Goal: Complete application form

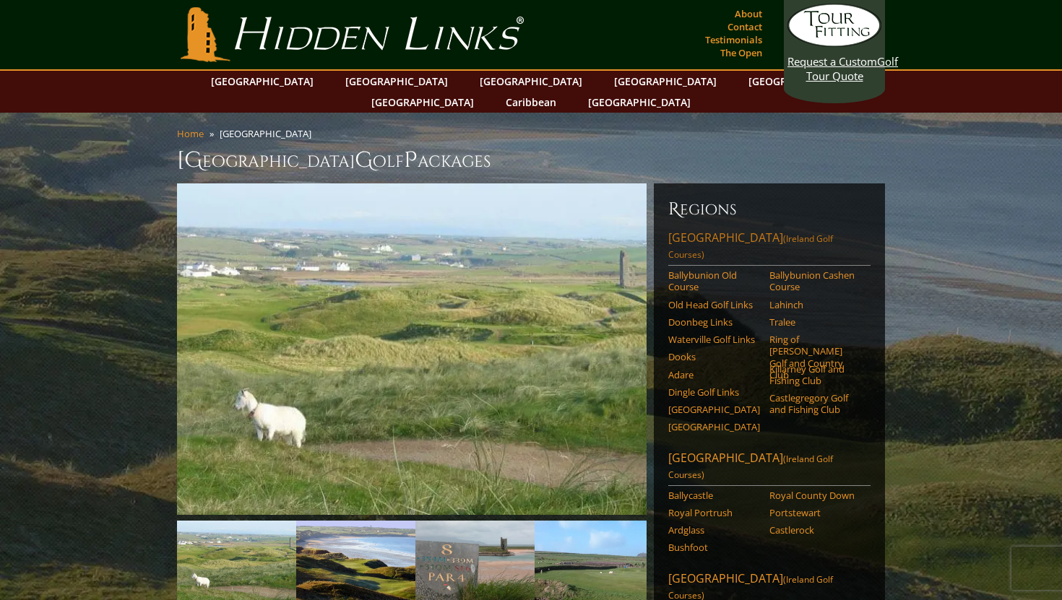
click at [688, 230] on link "[GEOGRAPHIC_DATA] ([GEOGRAPHIC_DATA] Golf Courses)" at bounding box center [769, 248] width 202 height 36
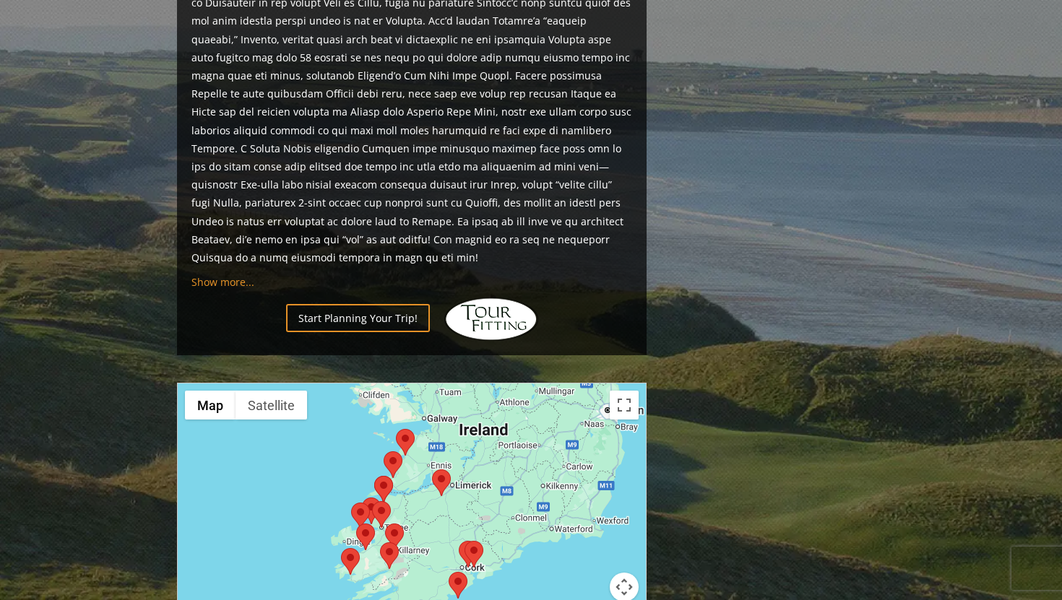
scroll to position [1258, 0]
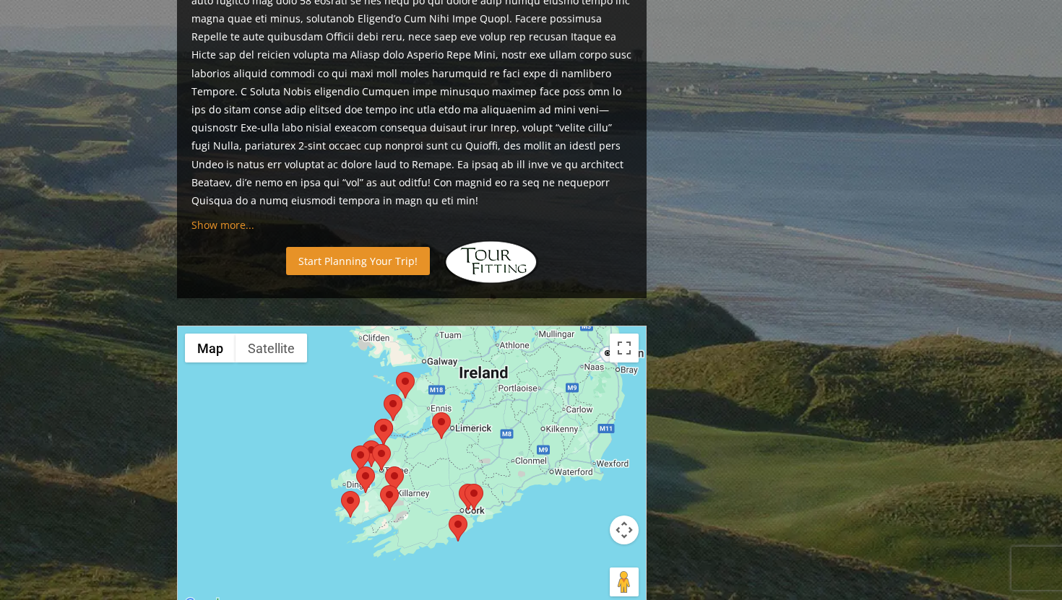
click at [327, 247] on link "Start Planning Your Trip!" at bounding box center [358, 261] width 144 height 28
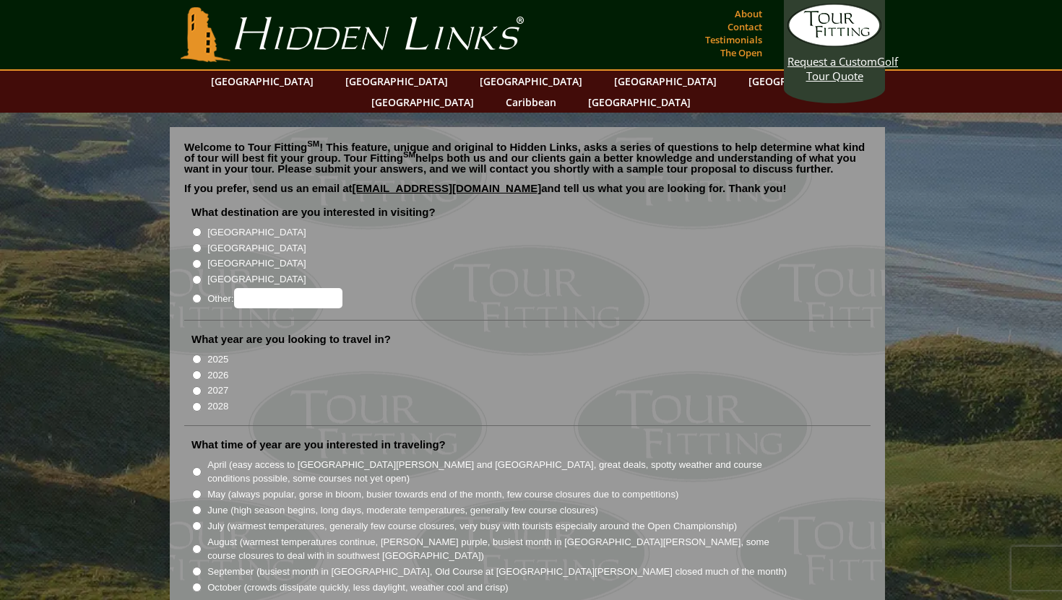
click at [196, 228] on input "[GEOGRAPHIC_DATA]" at bounding box center [196, 232] width 9 height 9
radio input "true"
click at [197, 386] on input "2027" at bounding box center [196, 390] width 9 height 9
radio input "true"
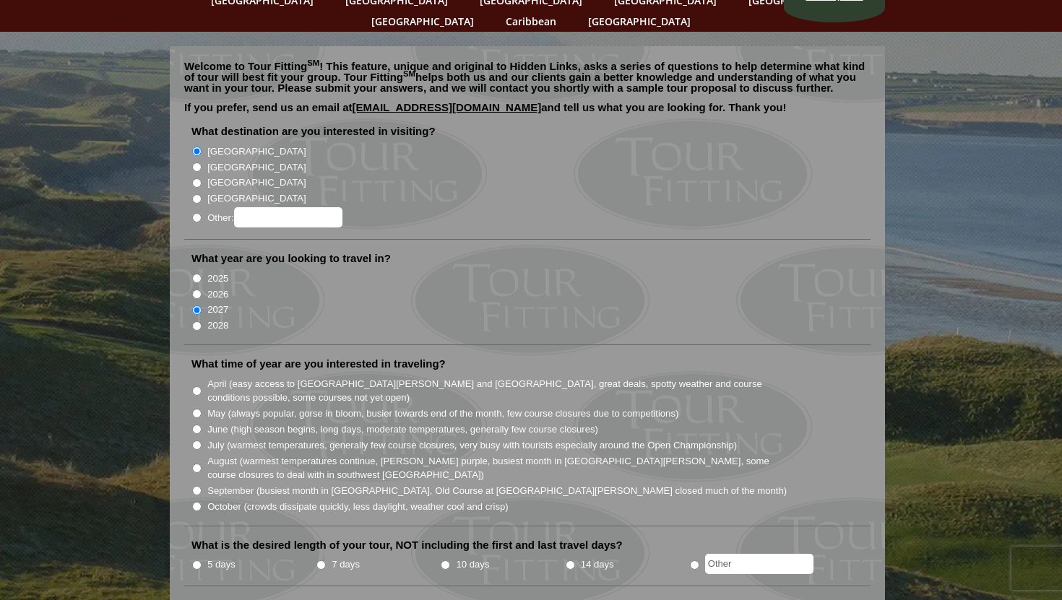
scroll to position [86, 0]
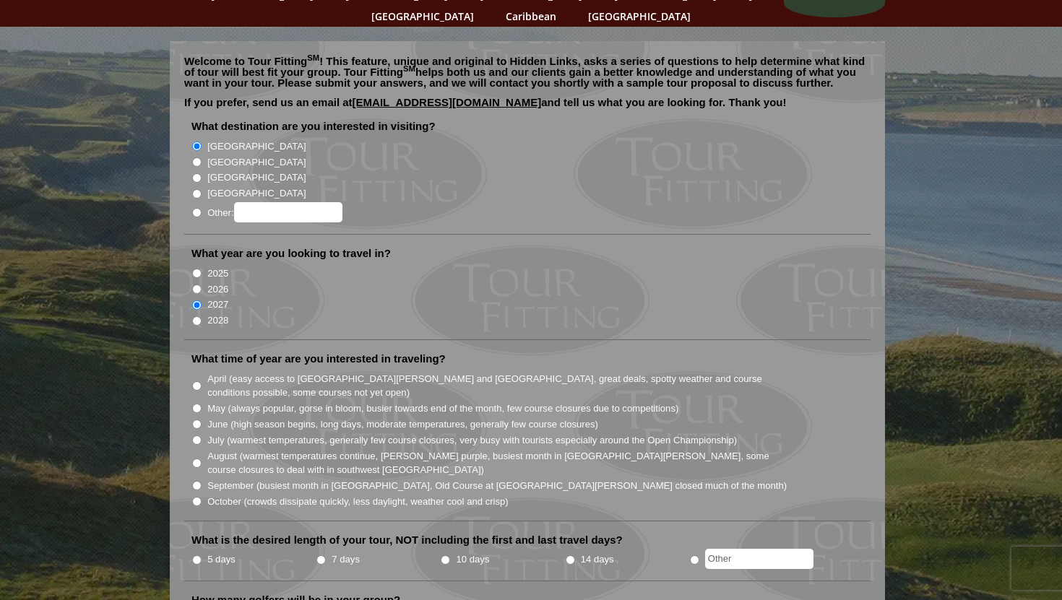
click at [196, 459] on input "August (warmest temperatures continue, heather bright purple, busiest month in …" at bounding box center [196, 463] width 9 height 9
radio input "true"
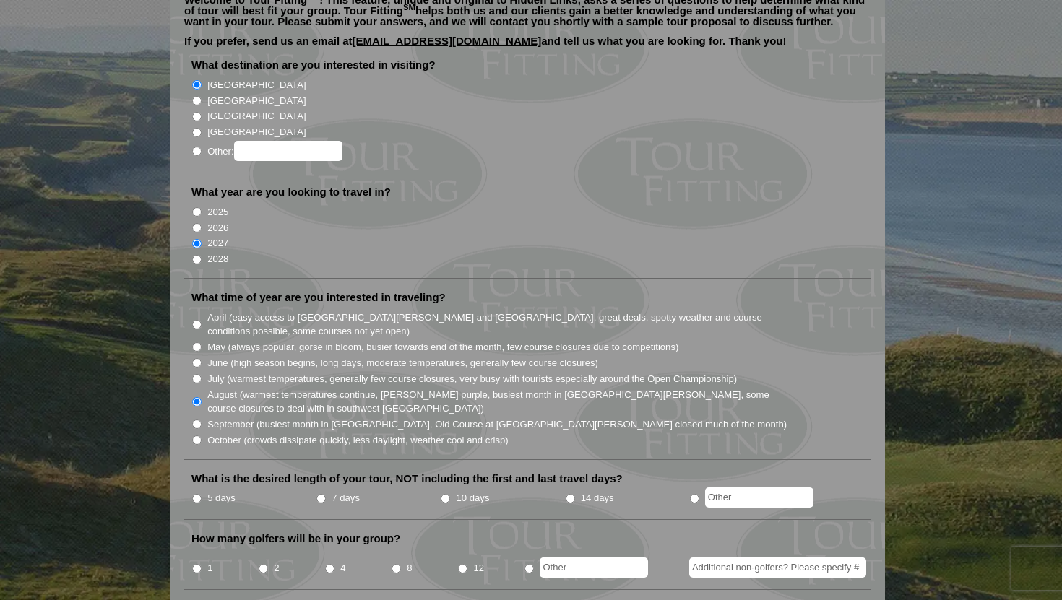
scroll to position [159, 0]
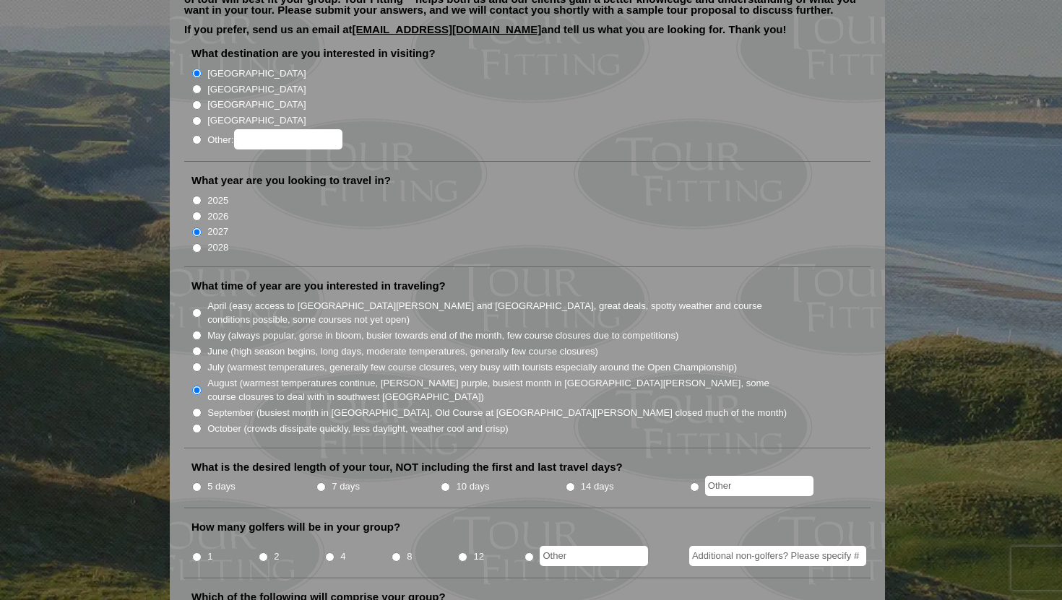
click at [196, 483] on input "5 days" at bounding box center [196, 487] width 9 height 9
radio input "true"
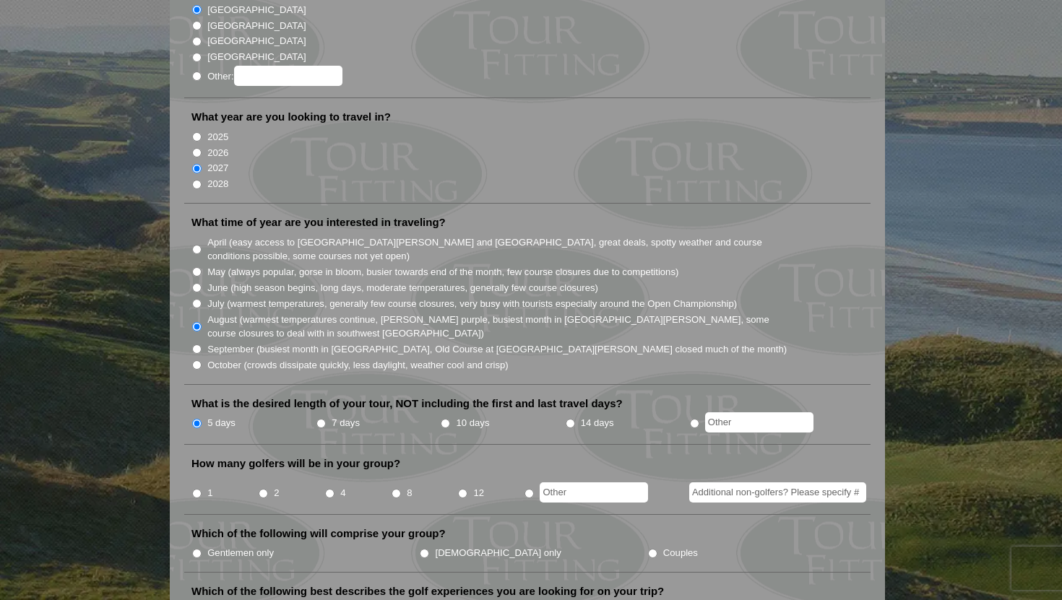
scroll to position [226, 0]
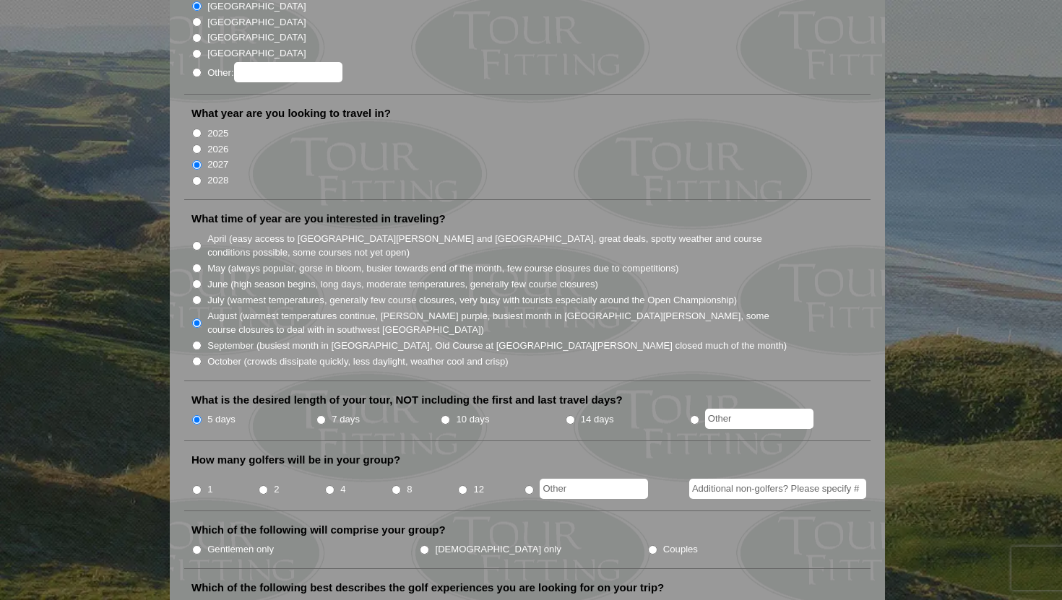
click at [396, 485] on input "8" at bounding box center [396, 489] width 9 height 9
radio input "true"
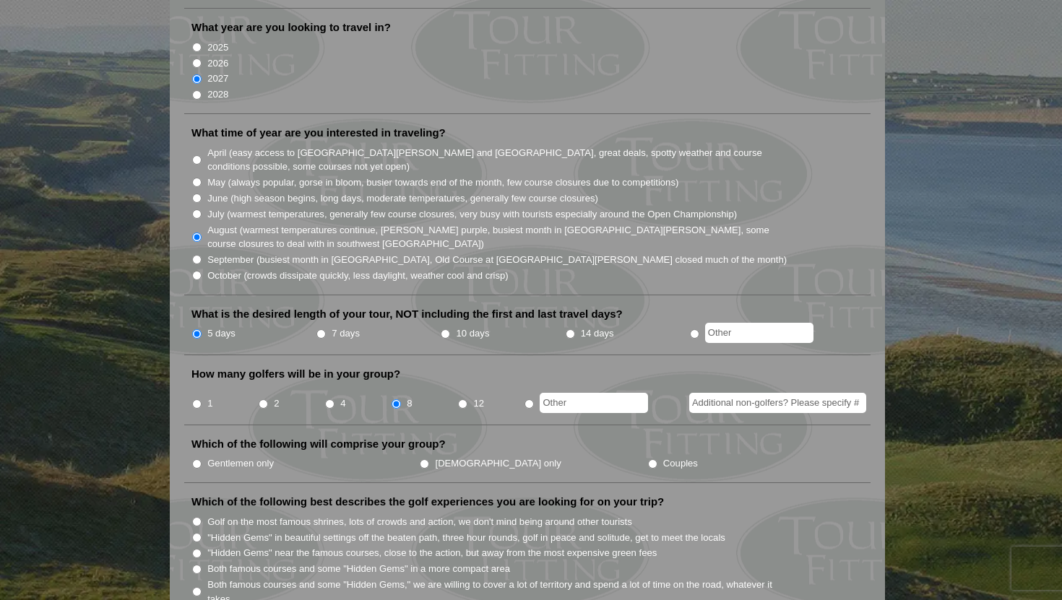
scroll to position [314, 0]
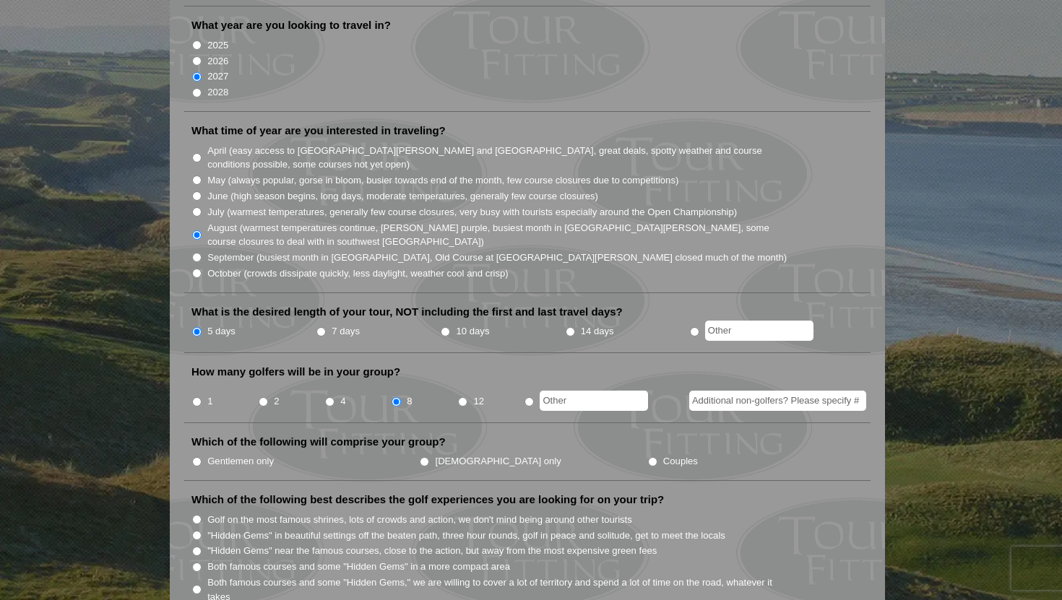
click at [195, 453] on li "Gentlemen only" at bounding box center [305, 461] width 228 height 16
click at [195, 457] on input "Gentlemen only" at bounding box center [196, 461] width 9 height 9
radio input "true"
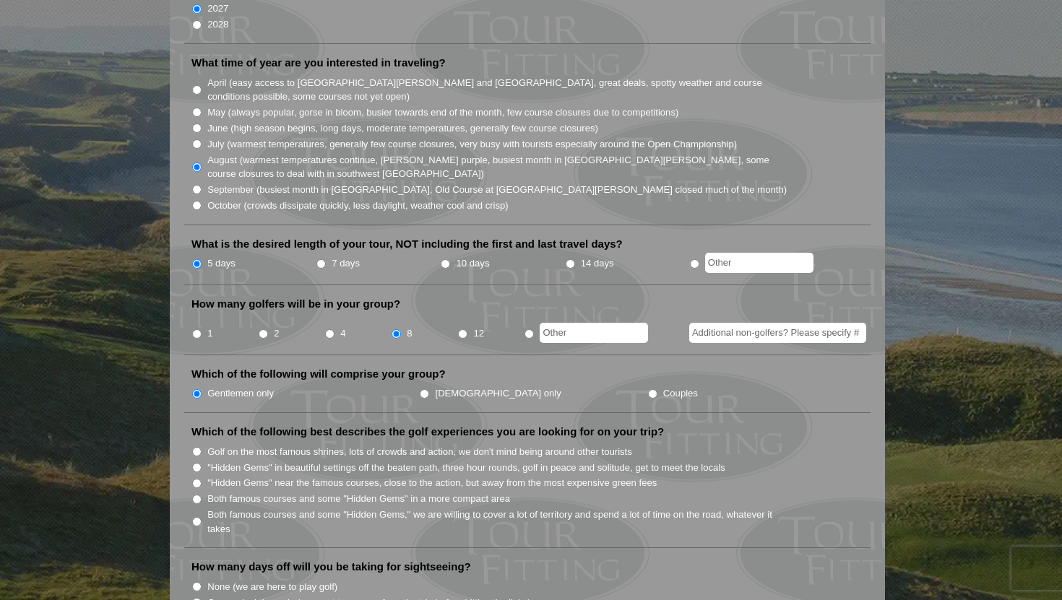
scroll to position [384, 0]
click at [199, 446] on input "Golf on the most famous shrines, lots of crowds and action, we don't mind being…" at bounding box center [196, 450] width 9 height 9
radio input "true"
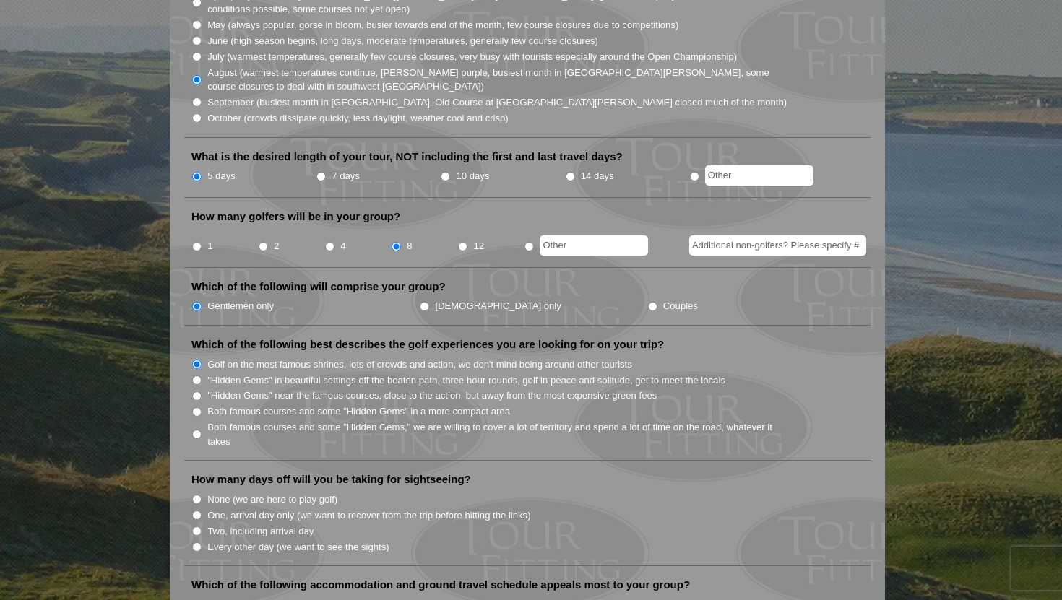
scroll to position [477, 0]
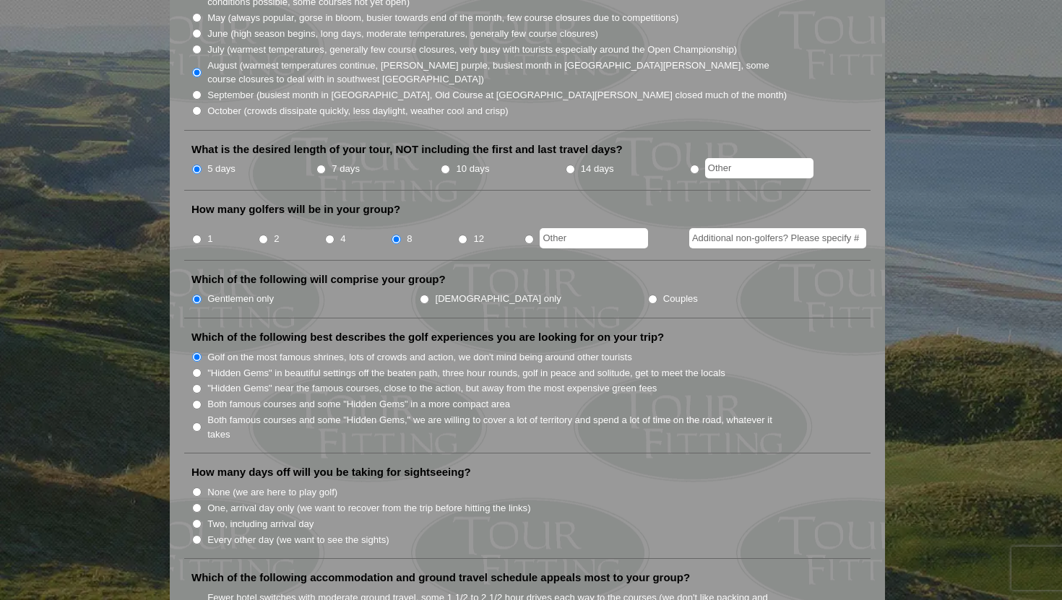
click at [197, 488] on input "None (we are here to play golf)" at bounding box center [196, 492] width 9 height 9
radio input "true"
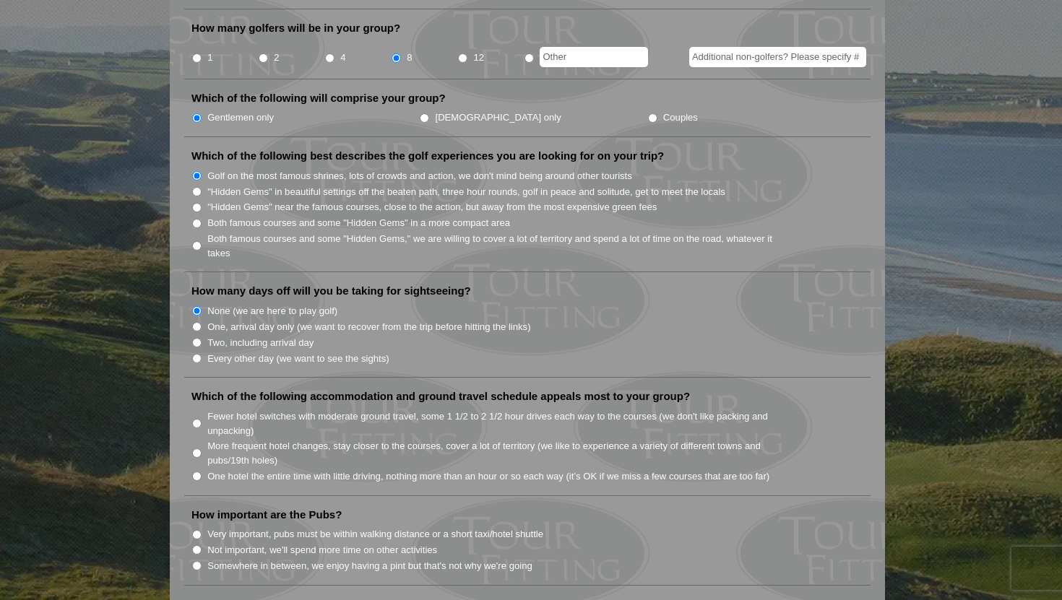
scroll to position [660, 0]
click at [199, 407] on li "Fewer hotel switches with moderate ground travel, some 1 1/2 to 2 1/2 hour driv…" at bounding box center [532, 422] width 683 height 30
click at [197, 418] on input "Fewer hotel switches with moderate ground travel, some 1 1/2 to 2 1/2 hour driv…" at bounding box center [196, 422] width 9 height 9
radio input "true"
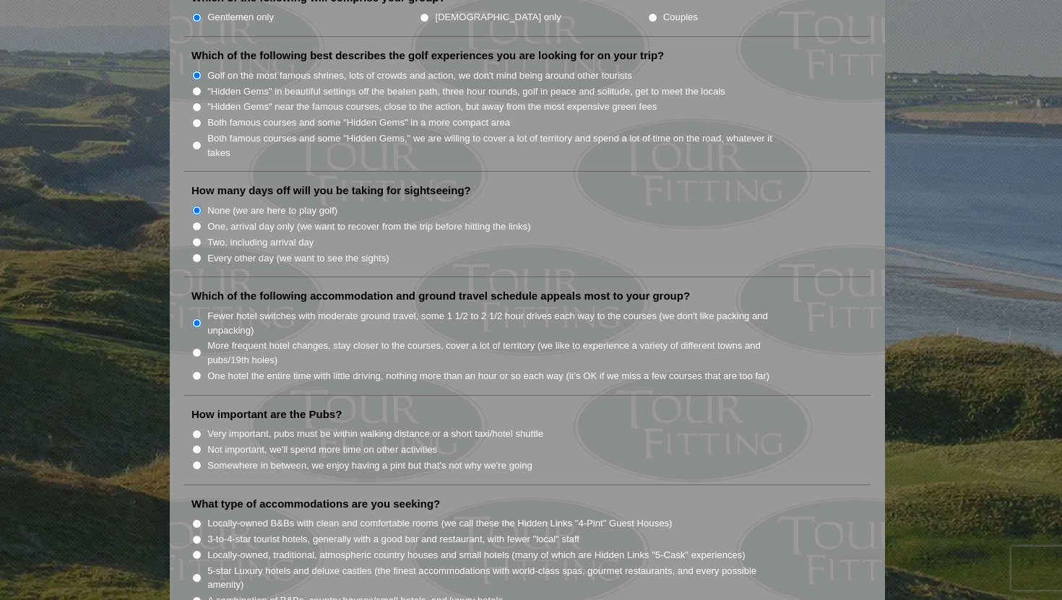
scroll to position [757, 0]
click at [195, 431] on input "Very important, pubs must be within walking distance or a short taxi/hotel shut…" at bounding box center [196, 435] width 9 height 9
radio input "true"
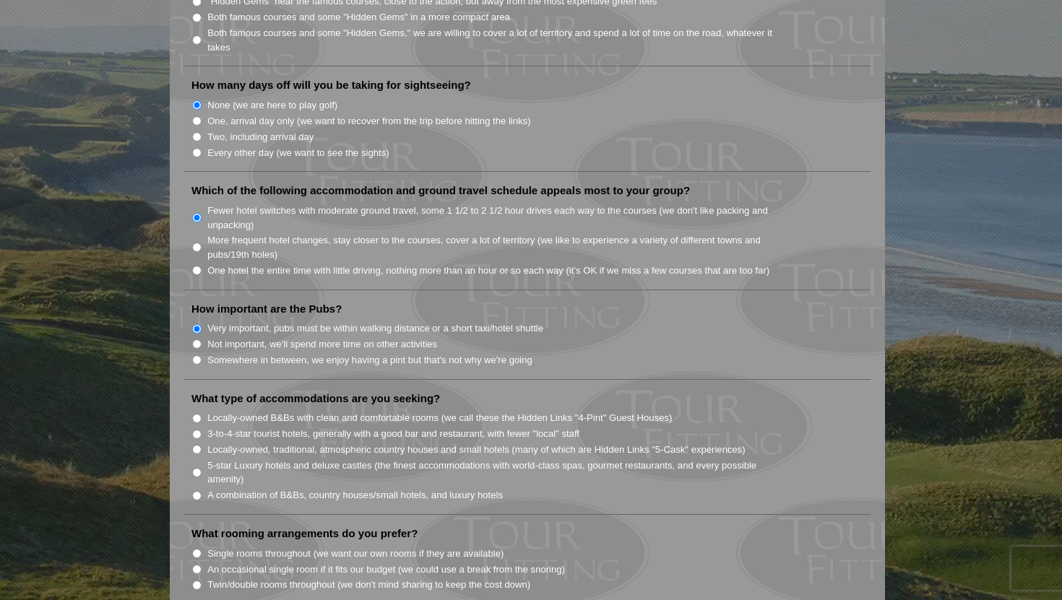
scroll to position [879, 0]
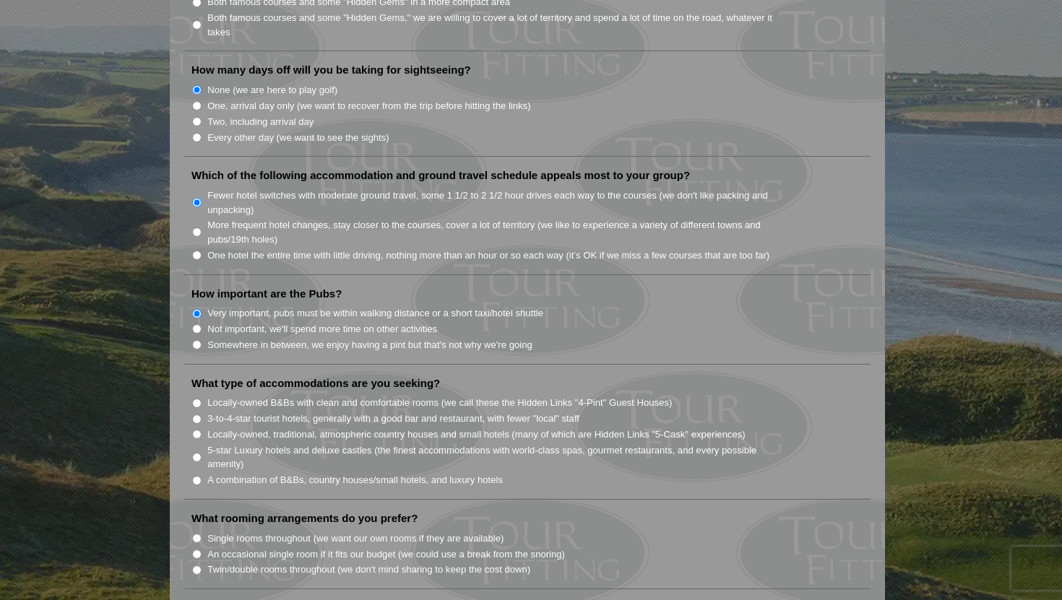
click at [194, 453] on input "5-star Luxury hotels and deluxe castles (the finest accommodations with world-c…" at bounding box center [196, 457] width 9 height 9
radio input "true"
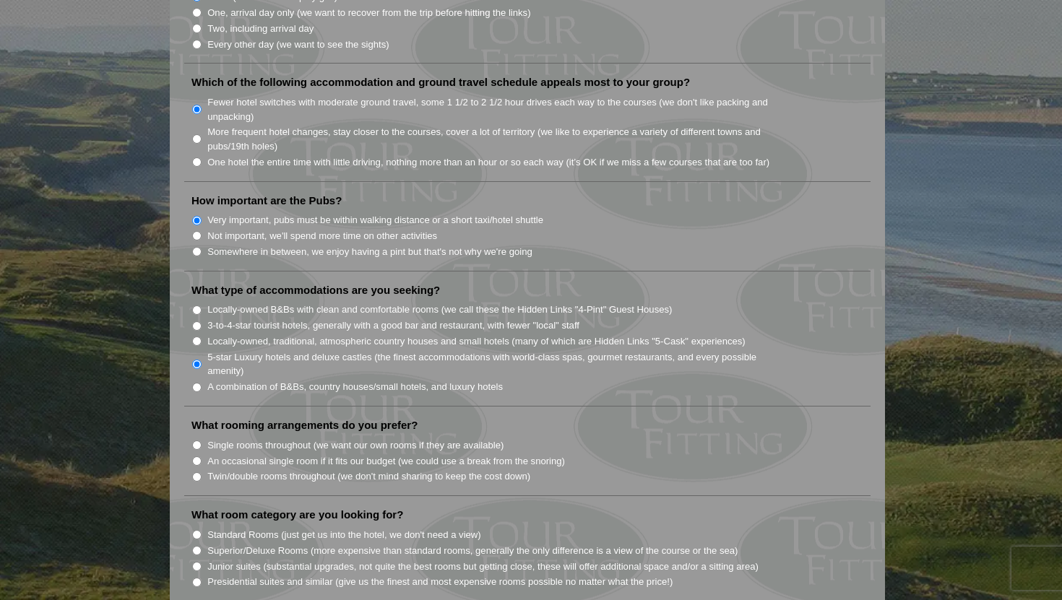
scroll to position [973, 0]
click at [195, 472] on input "Twin/double rooms throughout (we don't mind sharing to keep the cost down)" at bounding box center [196, 476] width 9 height 9
radio input "true"
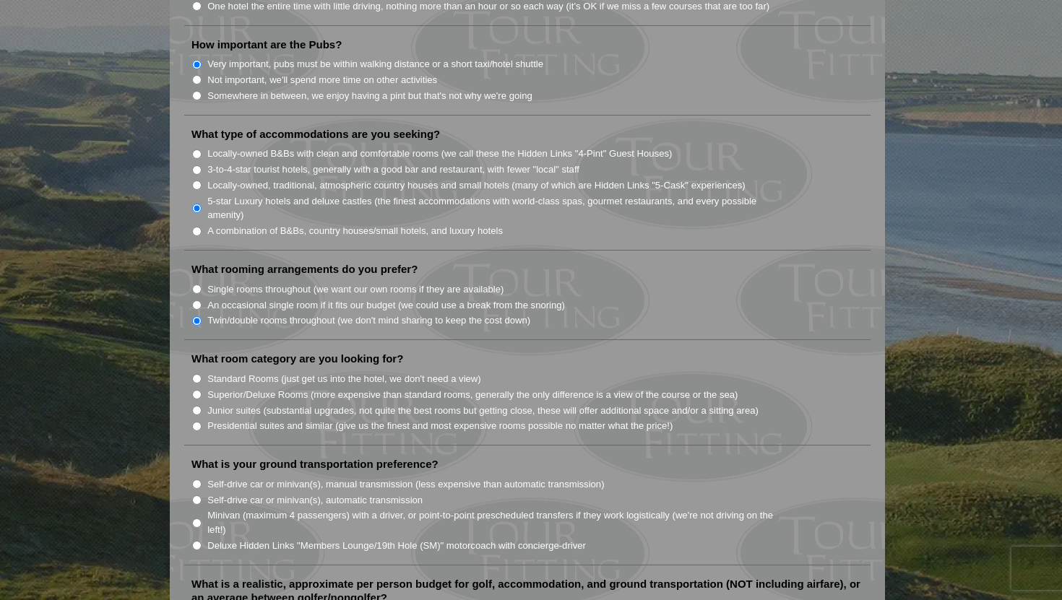
scroll to position [1135, 0]
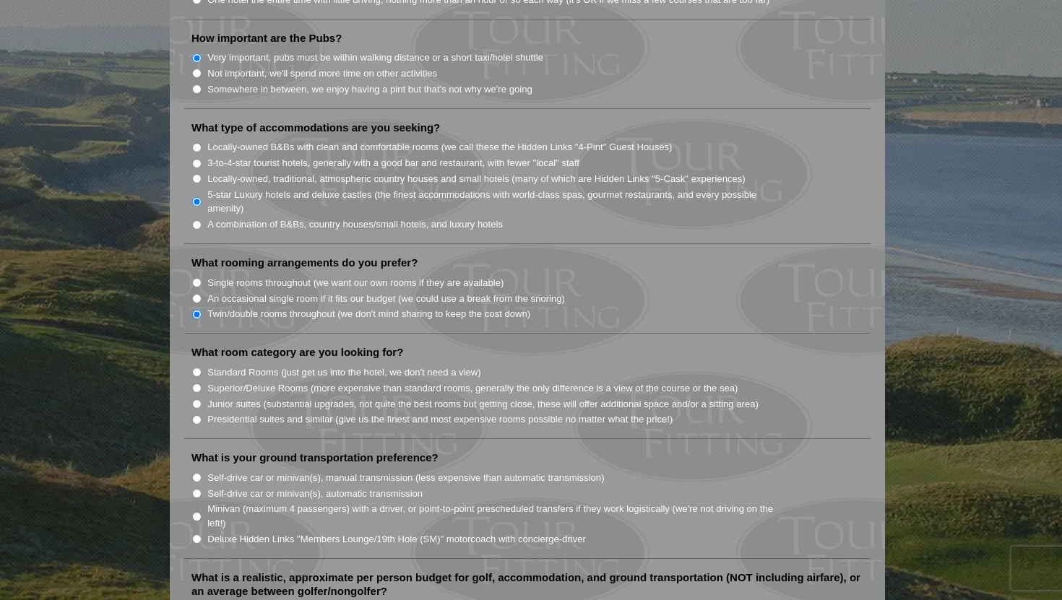
click at [198, 368] on input "Standard Rooms (just get us into the hotel, we don't need a view)" at bounding box center [196, 372] width 9 height 9
radio input "true"
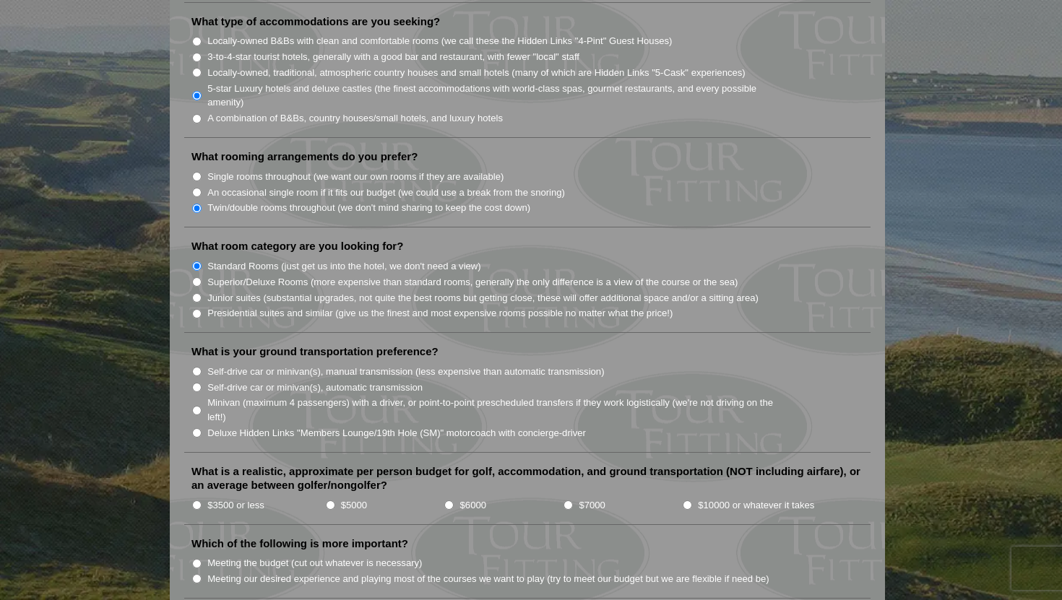
scroll to position [1249, 0]
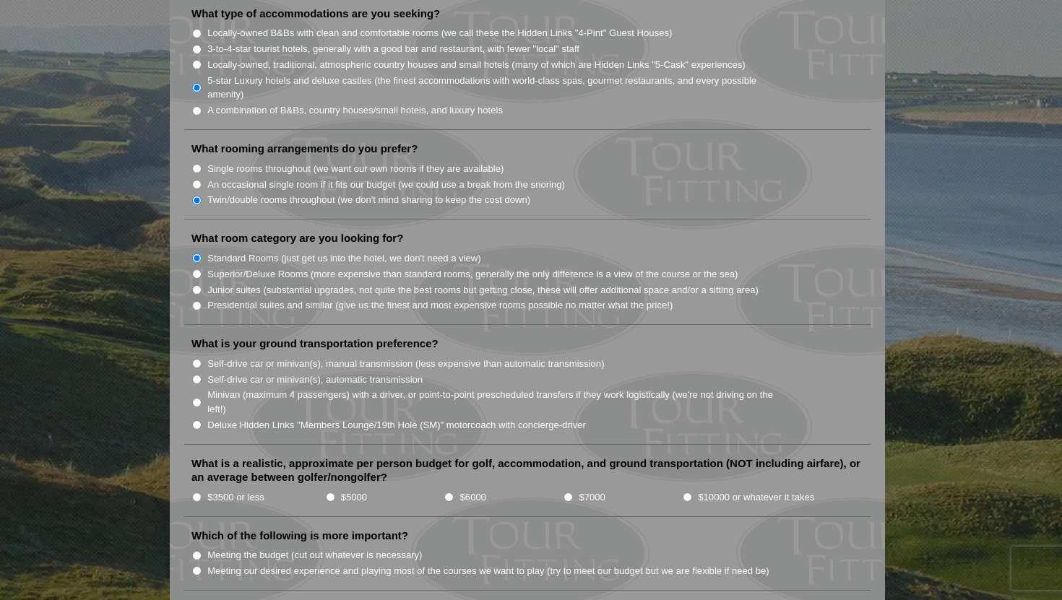
click at [194, 420] on input "Deluxe Hidden Links "Members Lounge/19th Hole (SM)" motorcoach with concierge-d…" at bounding box center [196, 424] width 9 height 9
radio input "true"
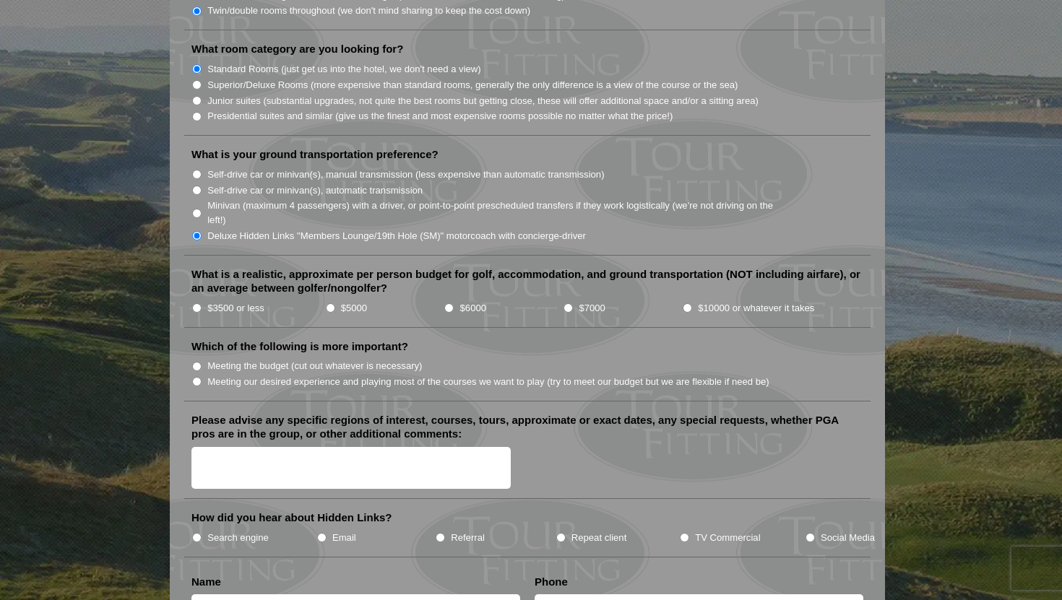
scroll to position [1442, 0]
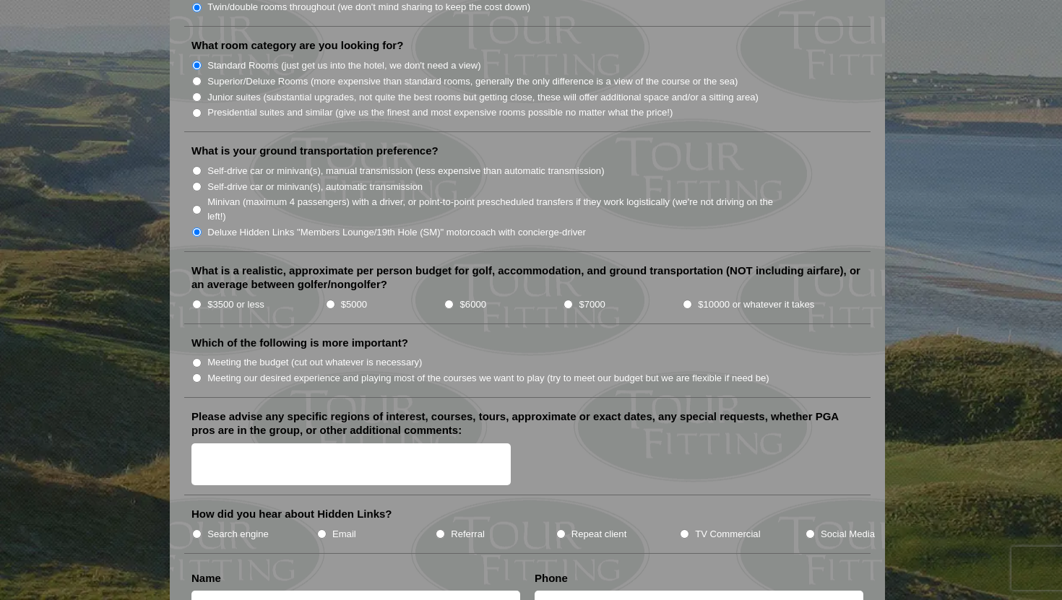
click at [569, 300] on input "$7000" at bounding box center [567, 304] width 9 height 9
radio input "true"
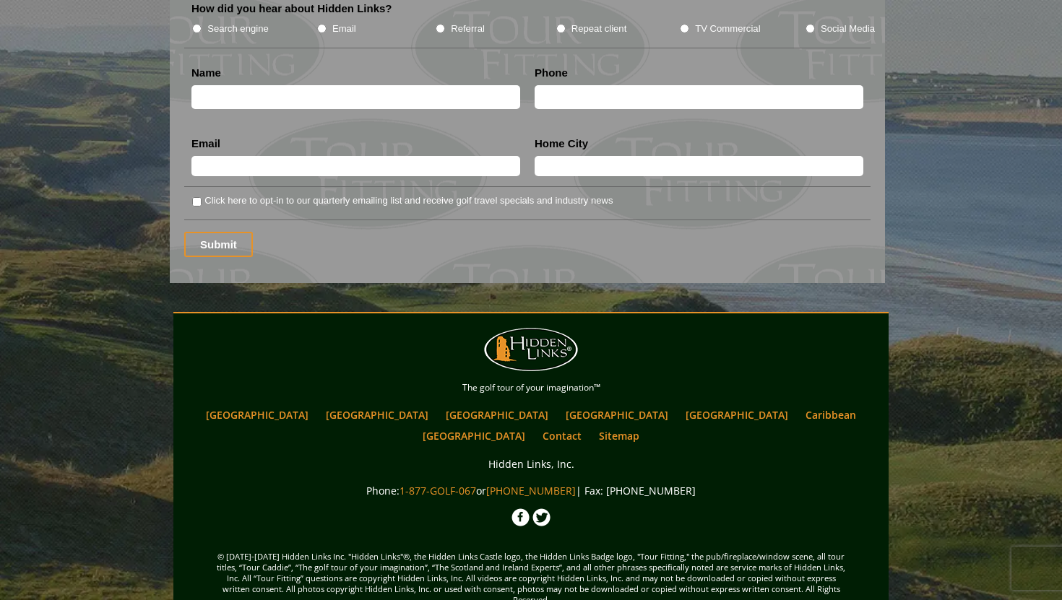
scroll to position [1953, 0]
